Goal: Information Seeking & Learning: Learn about a topic

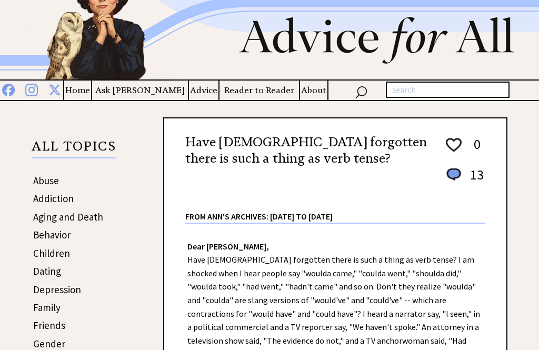
scroll to position [133, 0]
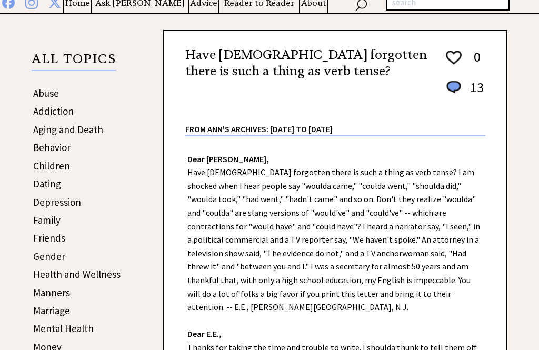
click at [37, 190] on link "Dating" at bounding box center [47, 184] width 28 height 13
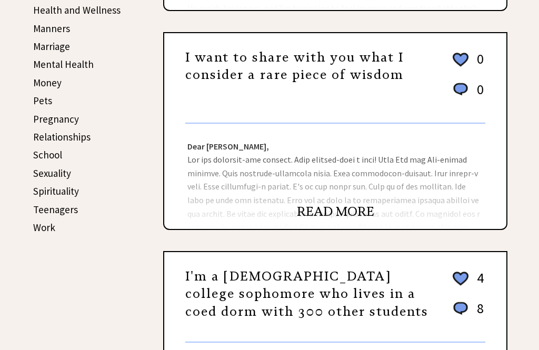
scroll to position [398, 0]
click at [35, 153] on link "School" at bounding box center [47, 154] width 29 height 13
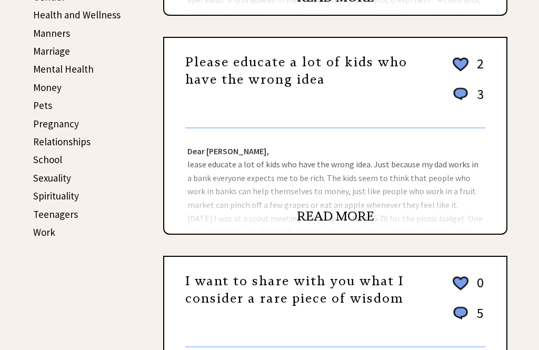
scroll to position [393, 0]
click at [44, 160] on link "School" at bounding box center [47, 159] width 29 height 13
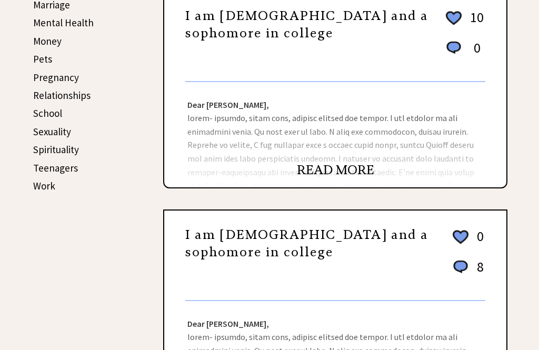
scroll to position [440, 0]
click at [43, 114] on link "School" at bounding box center [47, 113] width 29 height 13
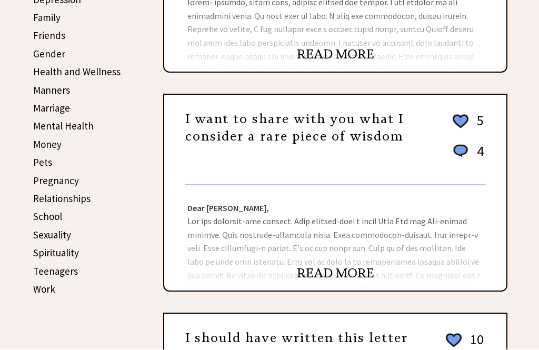
scroll to position [337, 0]
click at [45, 182] on link "Pregnancy" at bounding box center [56, 180] width 46 height 13
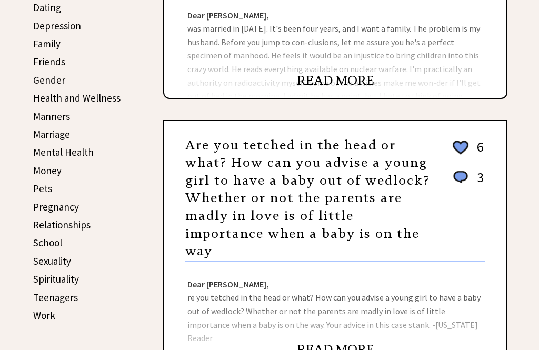
scroll to position [310, 0]
click at [41, 172] on link "Money" at bounding box center [47, 170] width 28 height 13
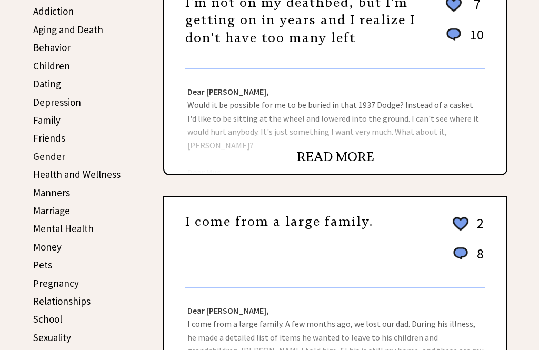
scroll to position [238, 0]
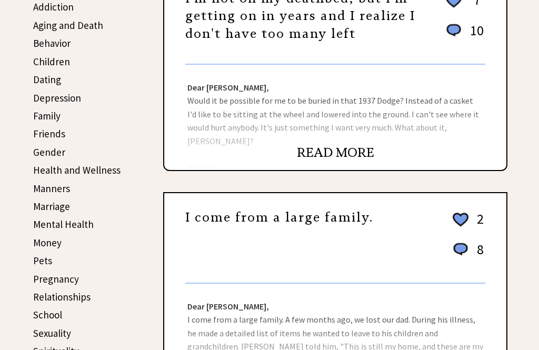
click at [39, 138] on link "Friends" at bounding box center [49, 133] width 32 height 13
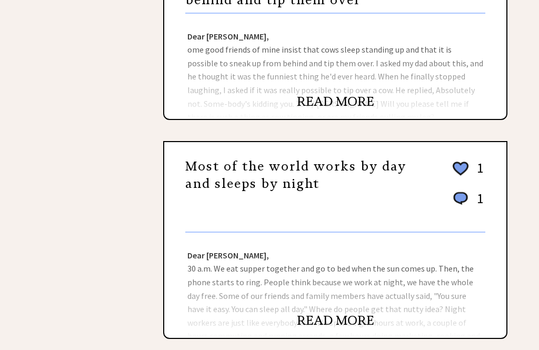
scroll to position [683, 0]
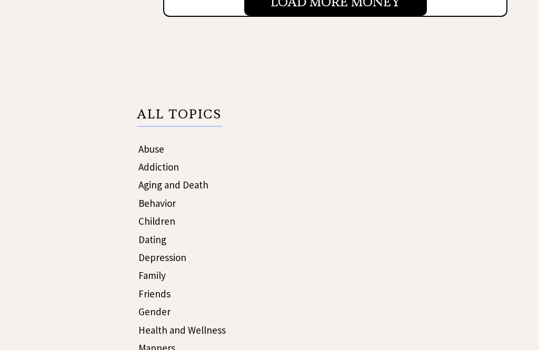
scroll to position [1307, 0]
click at [148, 243] on link "Dating" at bounding box center [152, 240] width 28 height 13
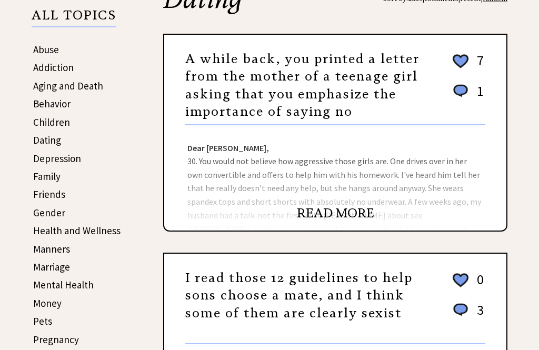
scroll to position [176, 0]
